Goal: Transaction & Acquisition: Purchase product/service

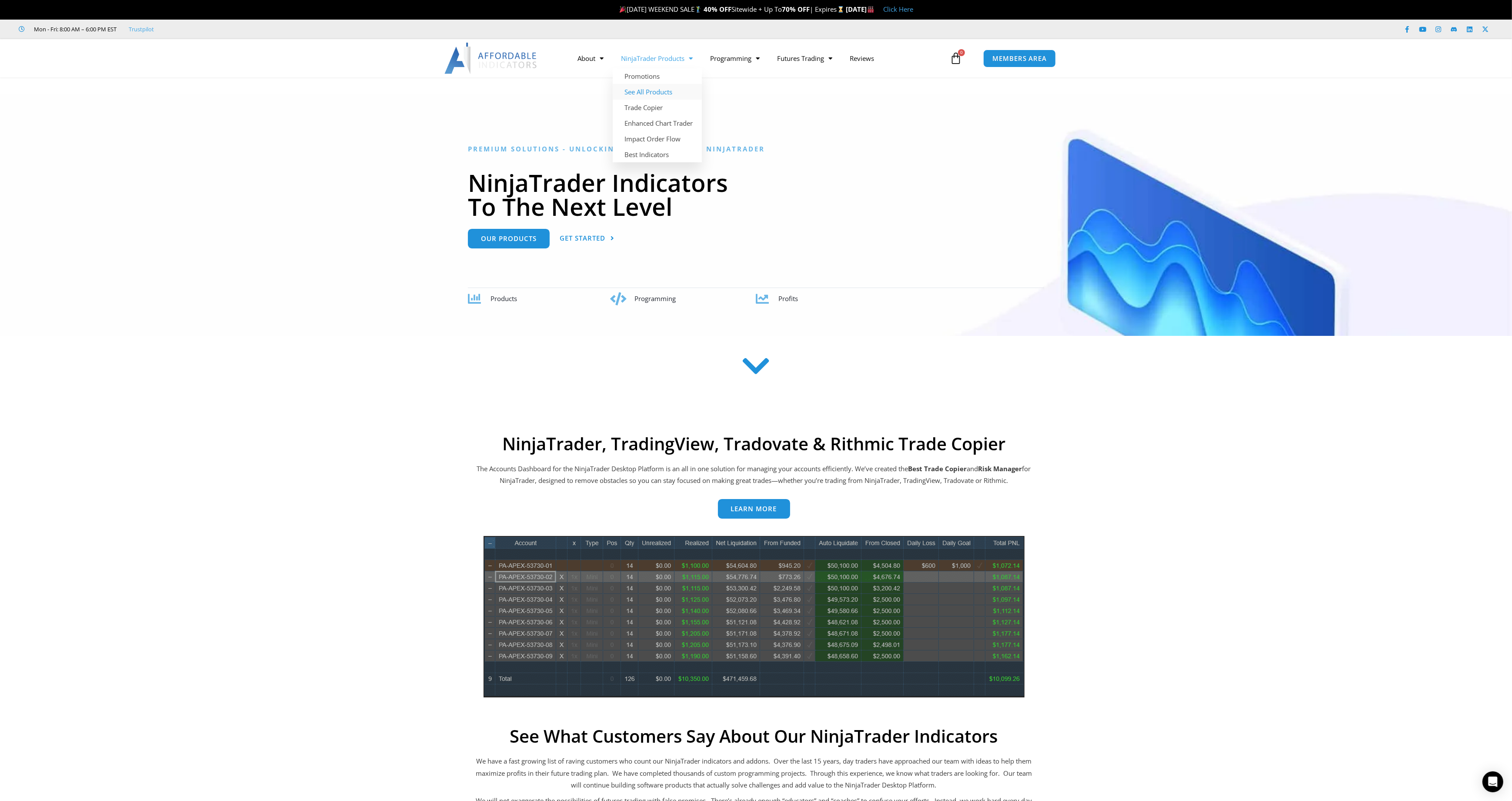
click at [653, 89] on link "See All Products" at bounding box center [657, 92] width 89 height 15
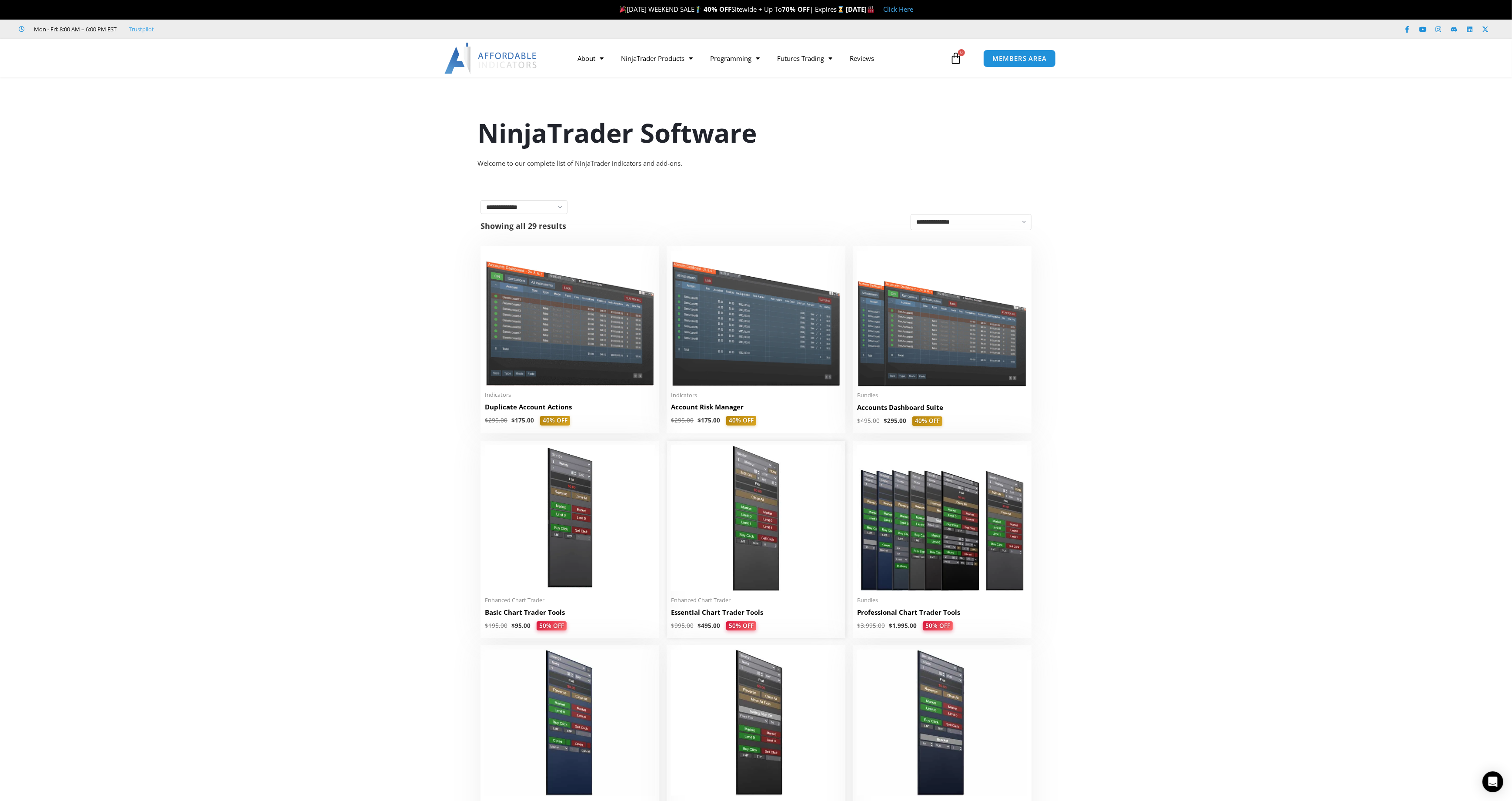
click at [772, 526] on img at bounding box center [756, 518] width 170 height 146
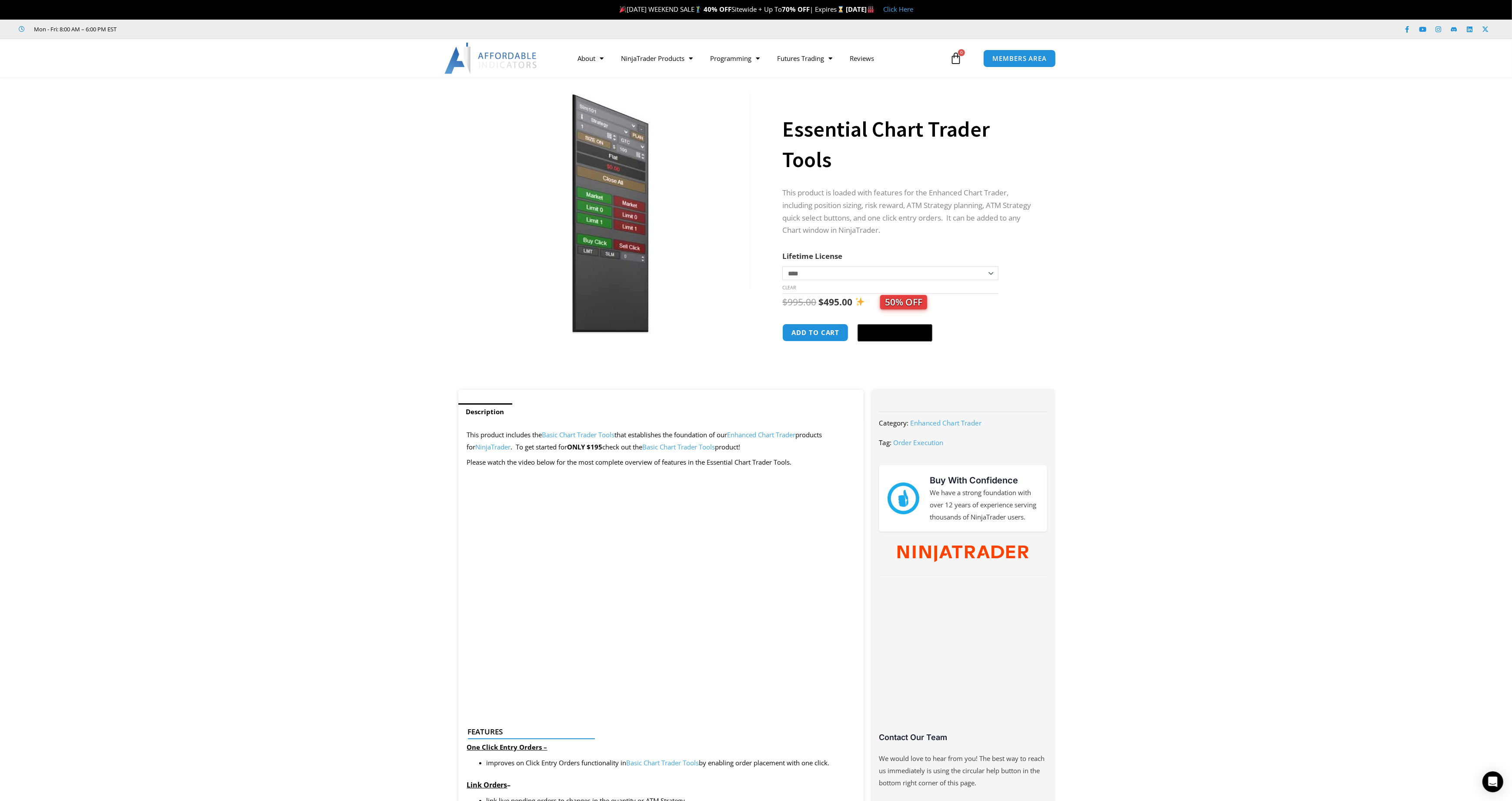
click at [515, 69] on img at bounding box center [491, 58] width 94 height 32
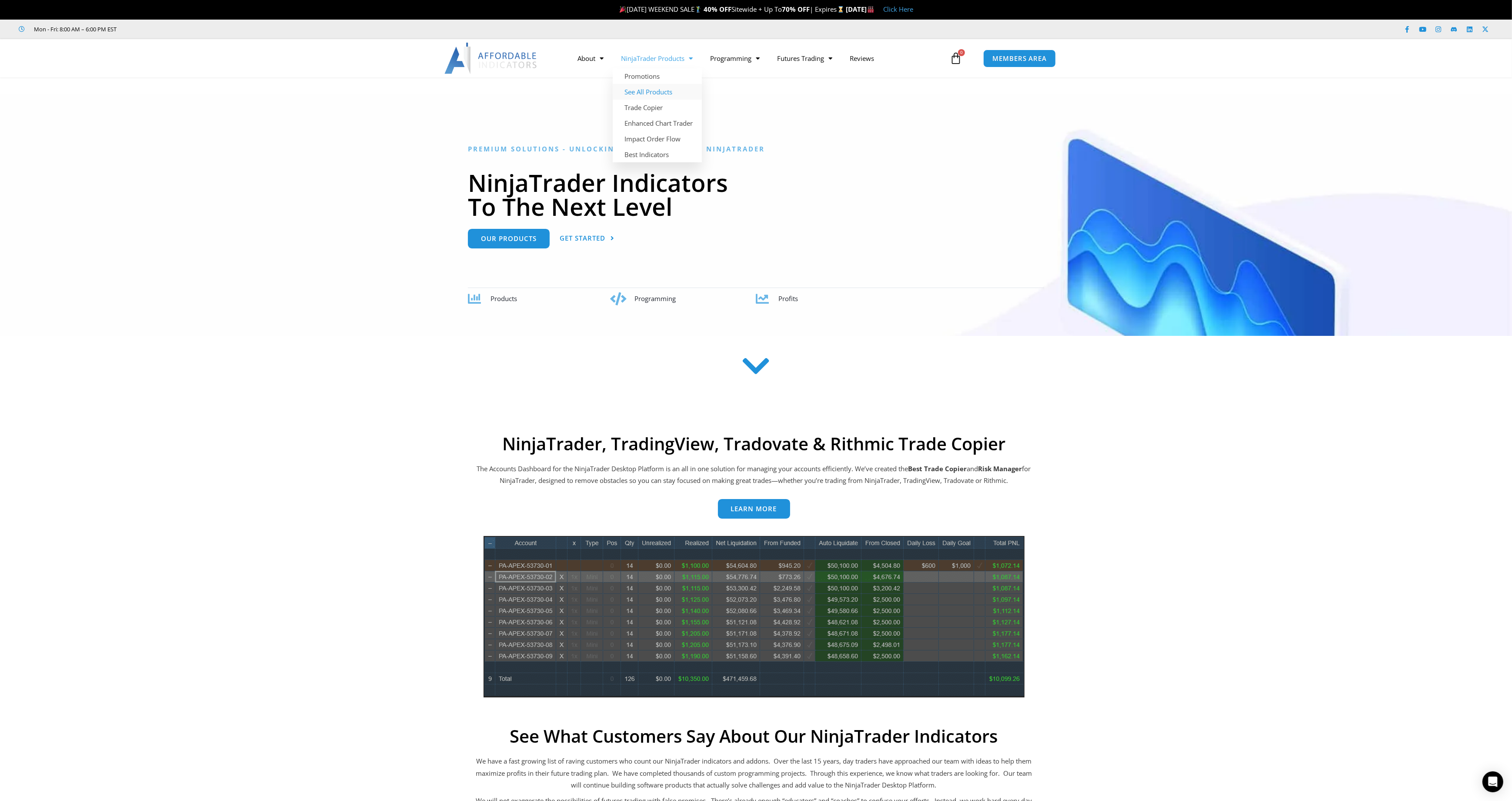
click at [669, 90] on link "See All Products" at bounding box center [657, 92] width 89 height 15
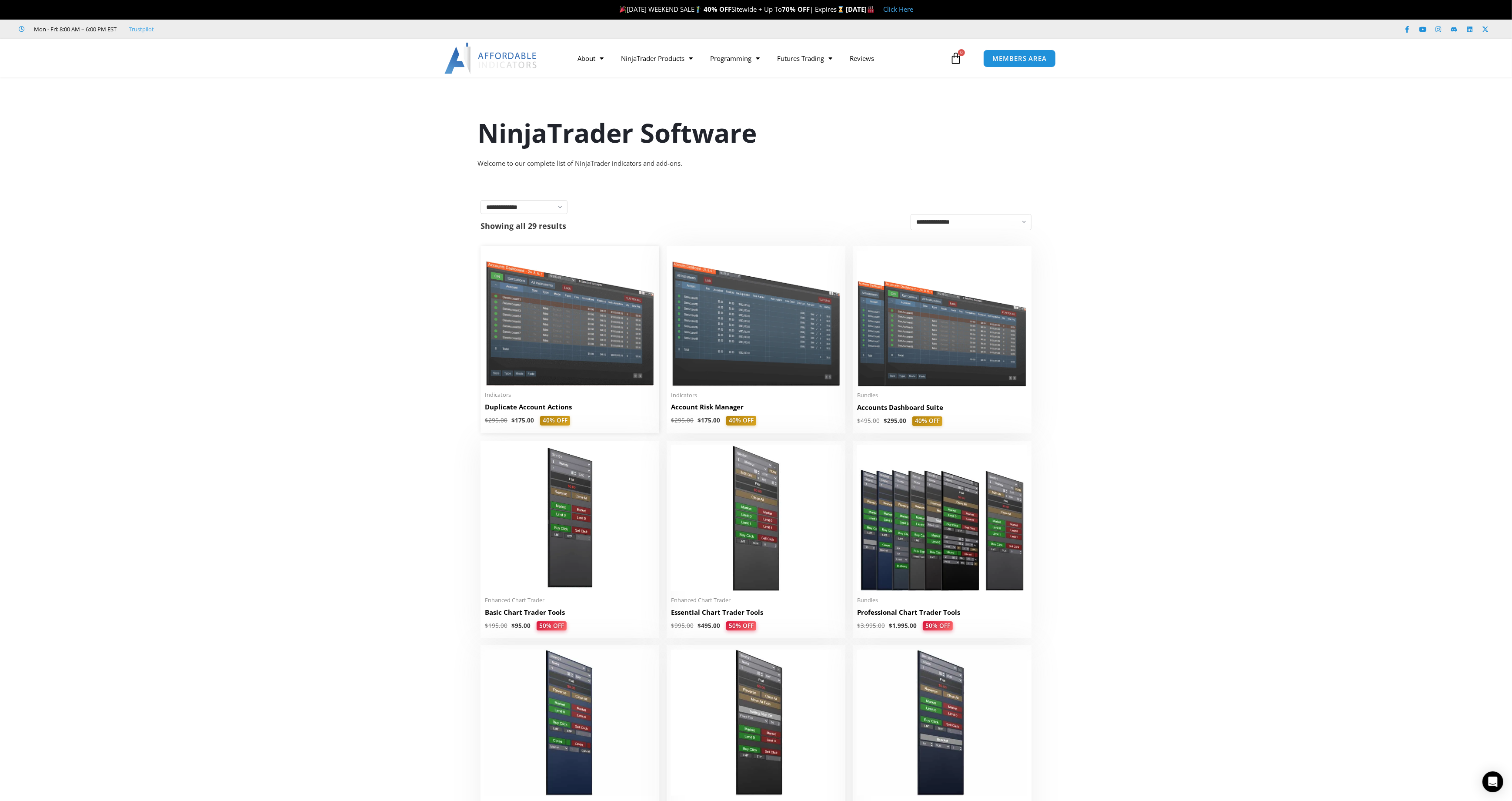
click at [586, 345] on img at bounding box center [570, 318] width 170 height 135
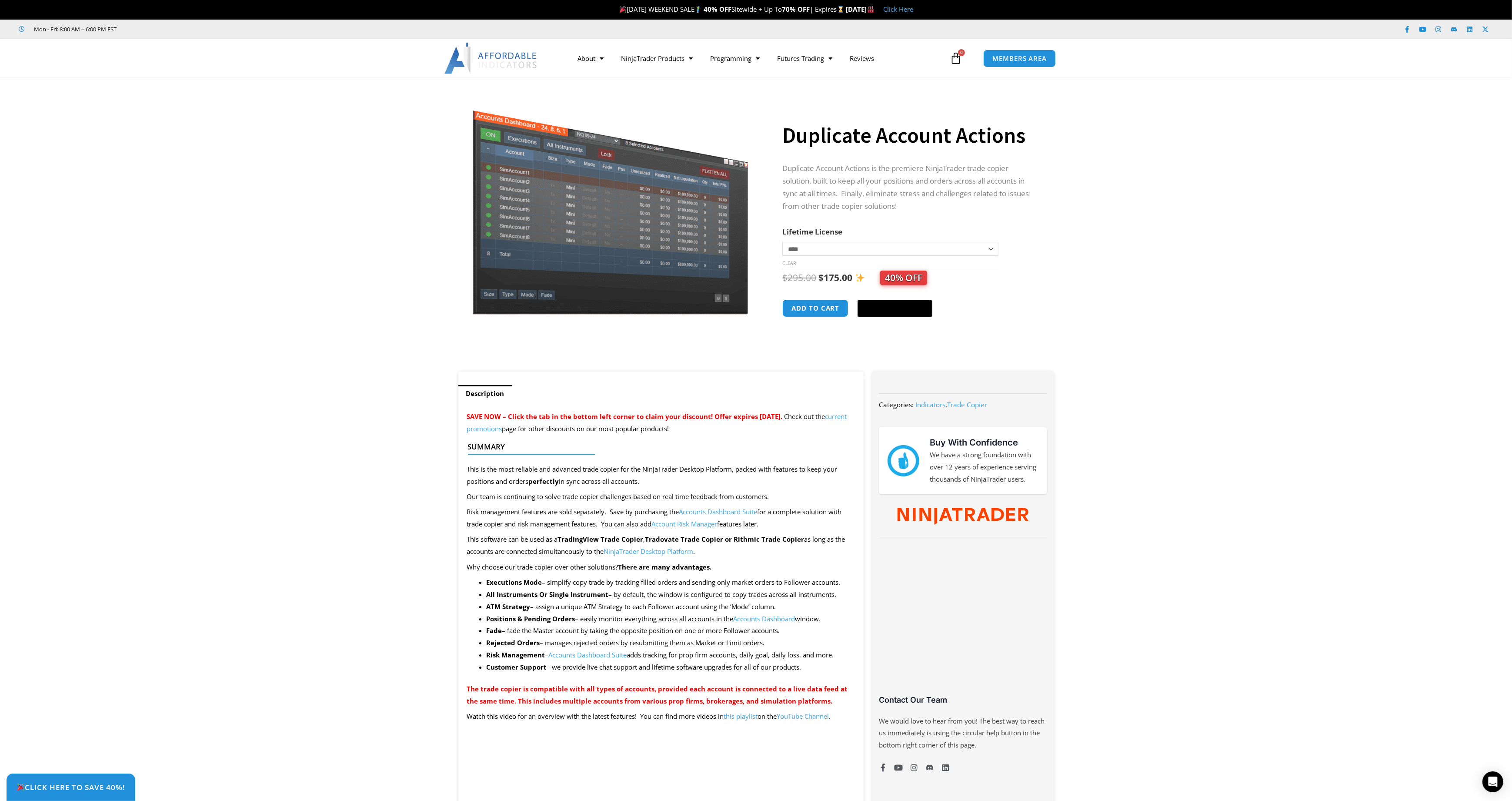
click at [756, 619] on link "Accounts Dashboard" at bounding box center [764, 619] width 62 height 9
